Goal: Complete application form

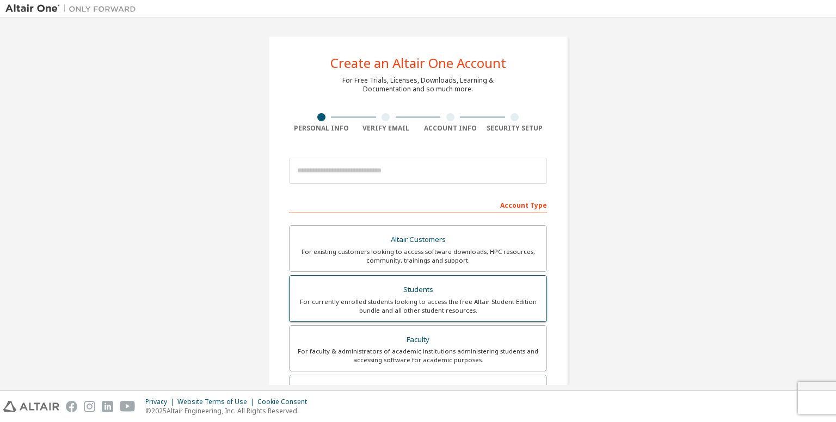
click at [381, 286] on div "Students" at bounding box center [418, 290] width 244 height 15
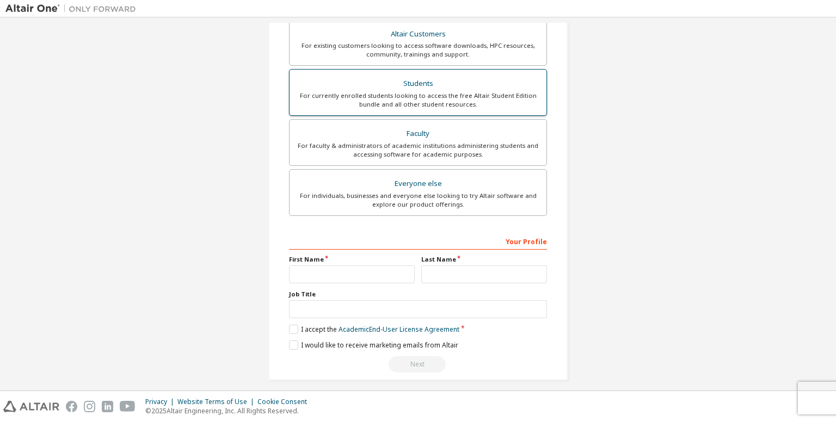
scroll to position [240, 0]
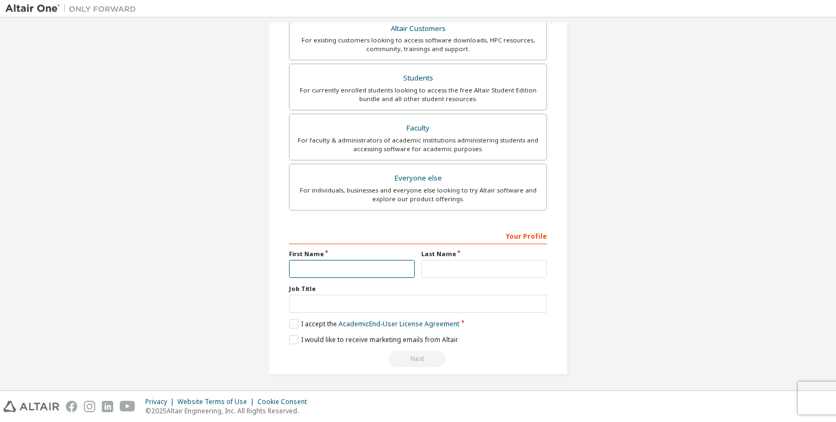
click at [346, 272] on input "text" at bounding box center [352, 269] width 126 height 18
type input "*"
click at [432, 264] on input "text" at bounding box center [484, 269] width 126 height 18
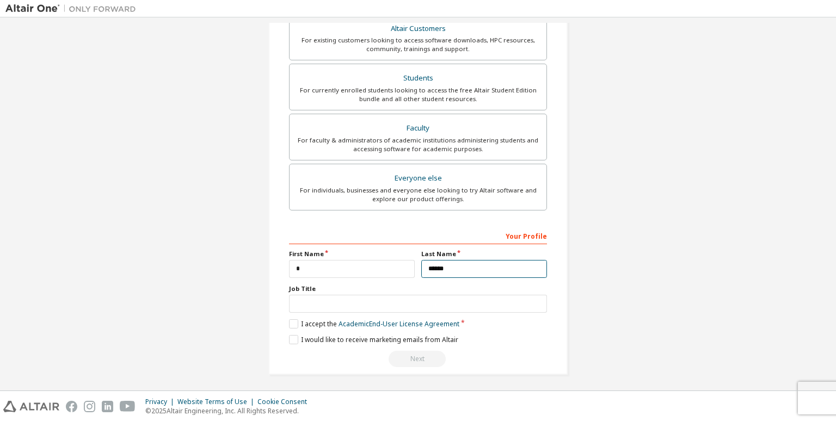
type input "******"
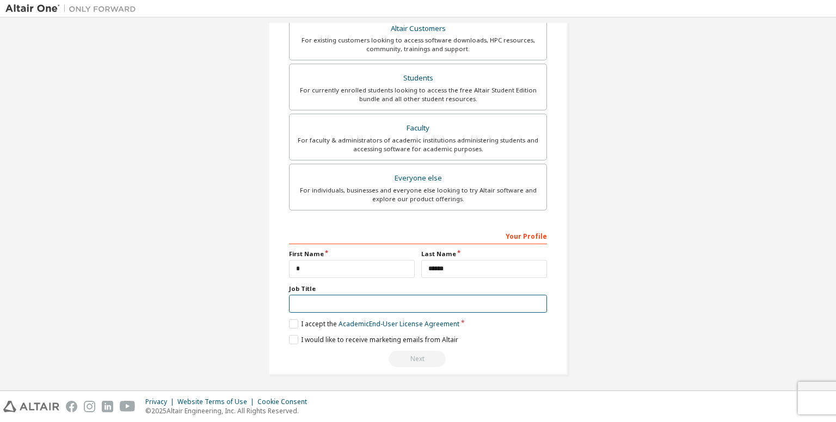
click at [390, 305] on input "text" at bounding box center [418, 304] width 258 height 18
type input "*"
type input "*******"
click at [290, 322] on label "I accept the Academic End-User License Agreement" at bounding box center [374, 324] width 170 height 9
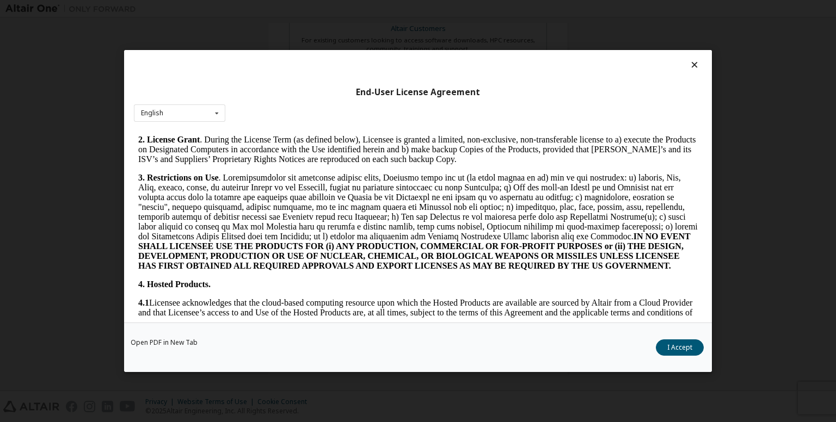
scroll to position [672, 0]
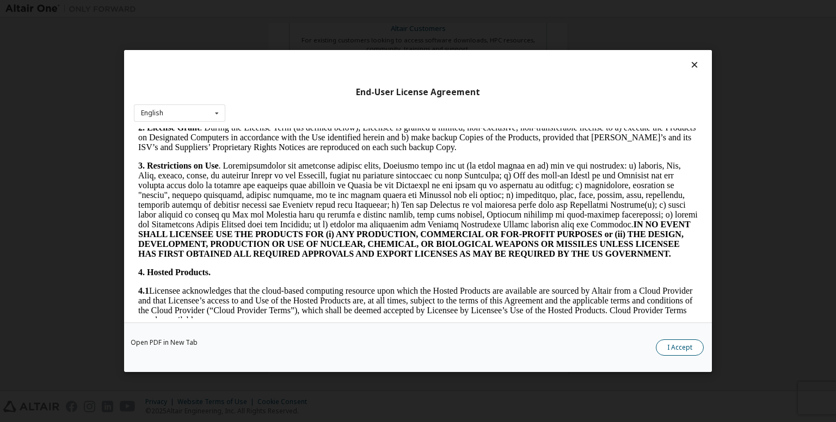
click at [668, 345] on button "I Accept" at bounding box center [680, 348] width 48 height 16
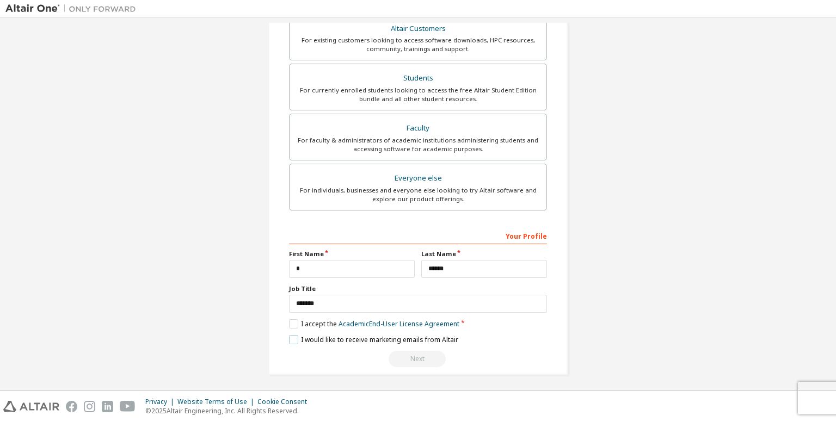
click at [292, 338] on label "I would like to receive marketing emails from Altair" at bounding box center [373, 339] width 169 height 9
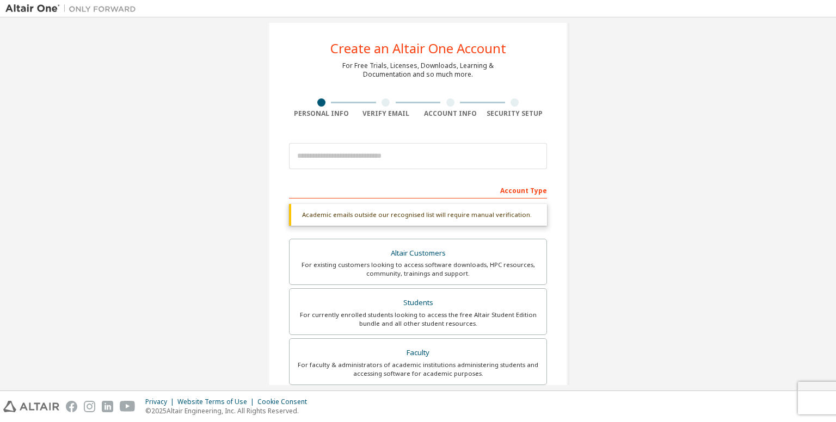
scroll to position [0, 0]
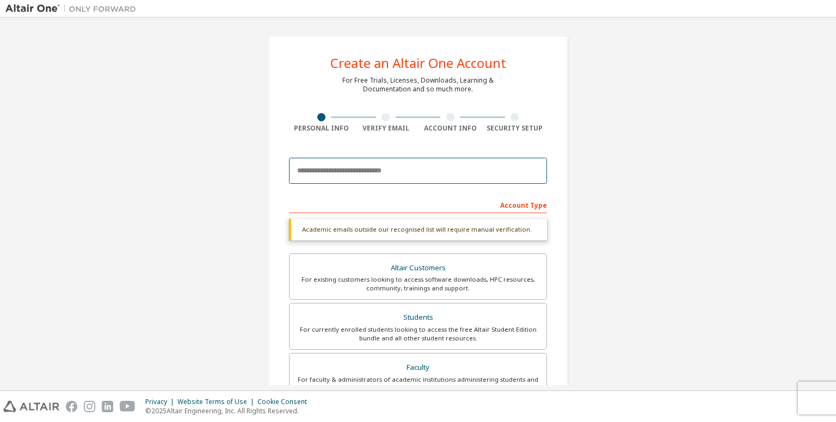
click at [375, 174] on input "email" at bounding box center [418, 171] width 258 height 26
type input "**********"
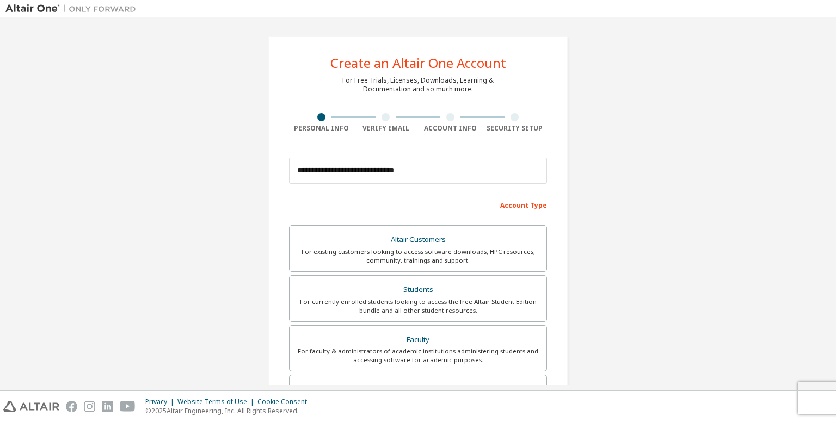
click at [372, 184] on div "**********" at bounding box center [418, 170] width 258 height 37
click at [369, 178] on input "**********" at bounding box center [418, 171] width 258 height 26
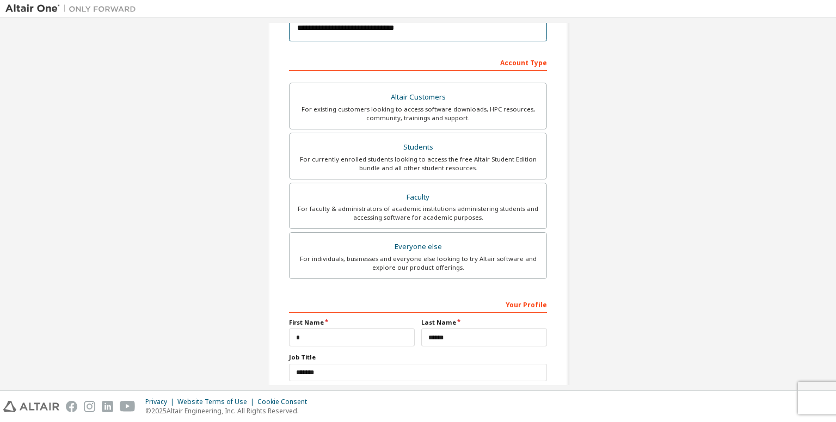
scroll to position [211, 0]
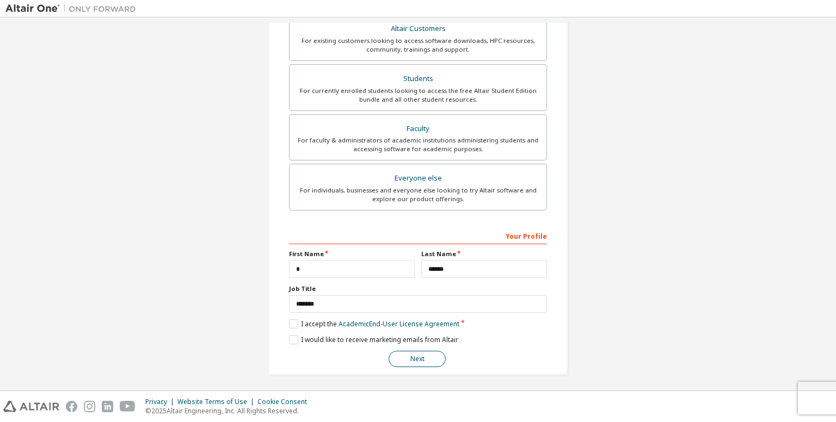
click at [402, 355] on button "Next" at bounding box center [417, 359] width 57 height 16
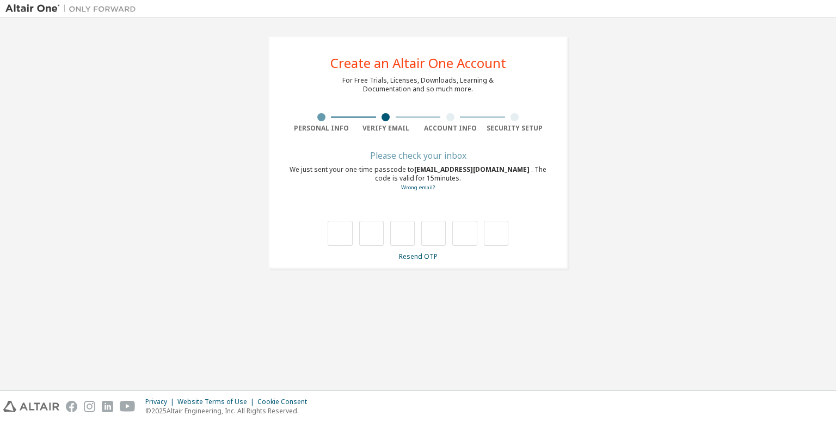
type input "*"
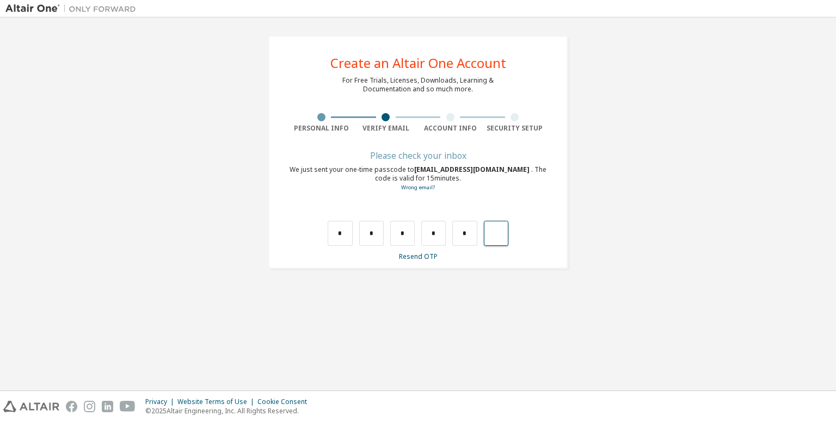
type input "*"
click at [330, 239] on input "text" at bounding box center [340, 233] width 24 height 25
type input "*"
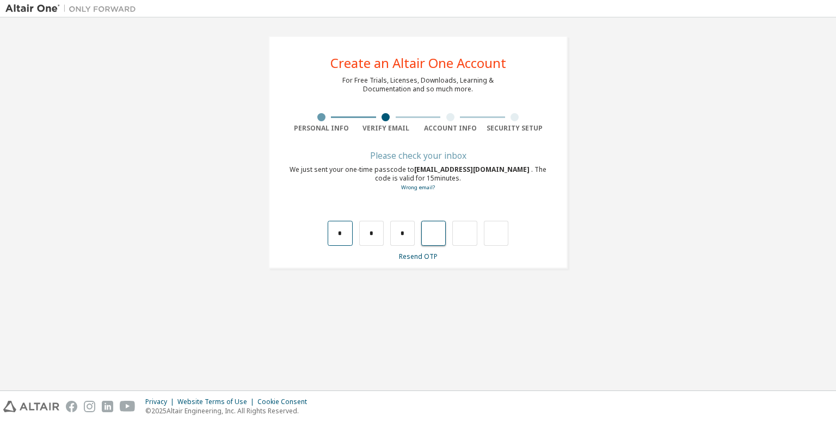
type input "*"
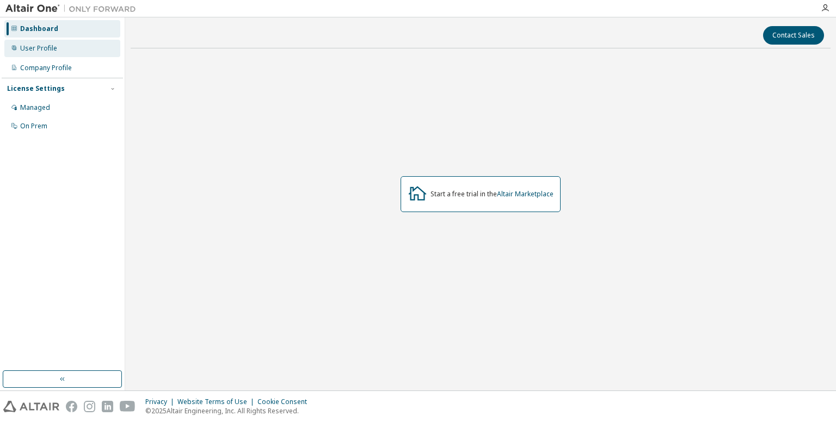
click at [19, 44] on div "User Profile" at bounding box center [62, 48] width 116 height 17
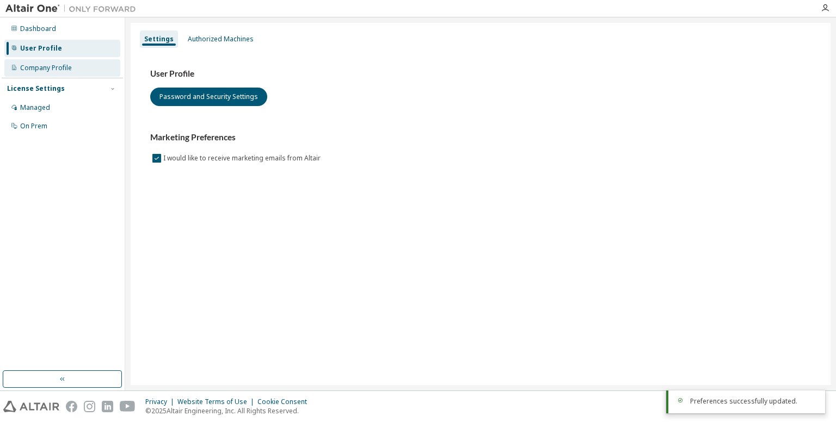
click at [70, 60] on div "Company Profile" at bounding box center [62, 67] width 116 height 17
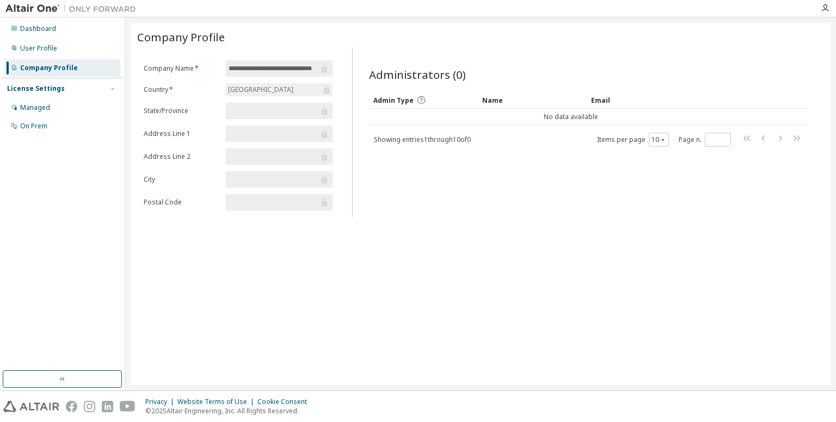
click at [255, 115] on input "text" at bounding box center [274, 111] width 90 height 11
click at [254, 113] on input "text" at bounding box center [274, 111] width 90 height 11
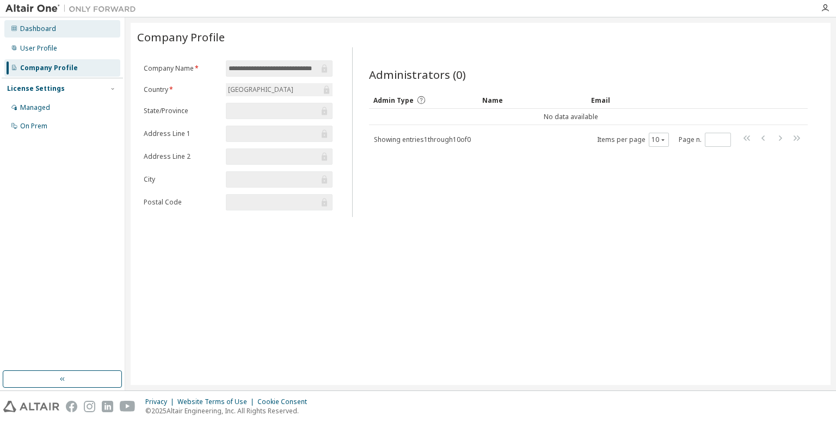
click at [96, 29] on div "Dashboard" at bounding box center [62, 28] width 116 height 17
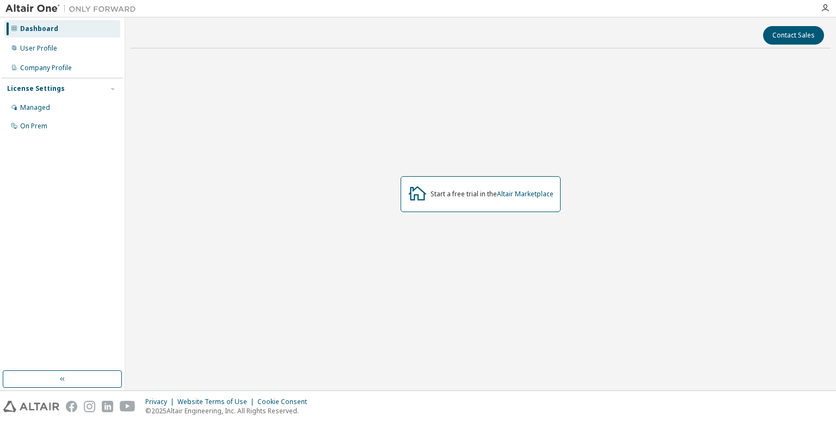
click at [438, 195] on div "Start a free trial in the Altair Marketplace" at bounding box center [492, 194] width 123 height 9
